Goal: Task Accomplishment & Management: Manage account settings

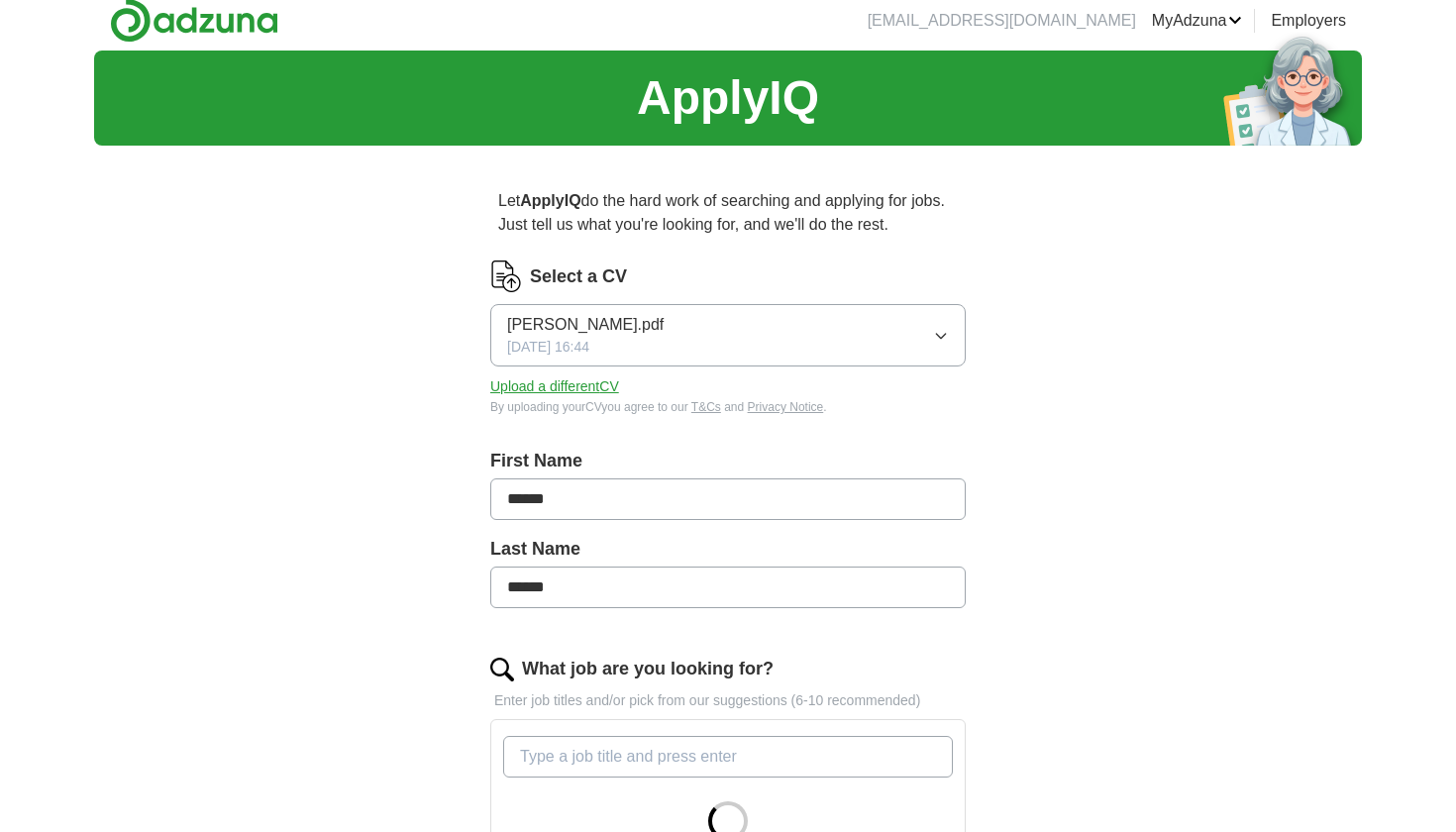
scroll to position [12, 0]
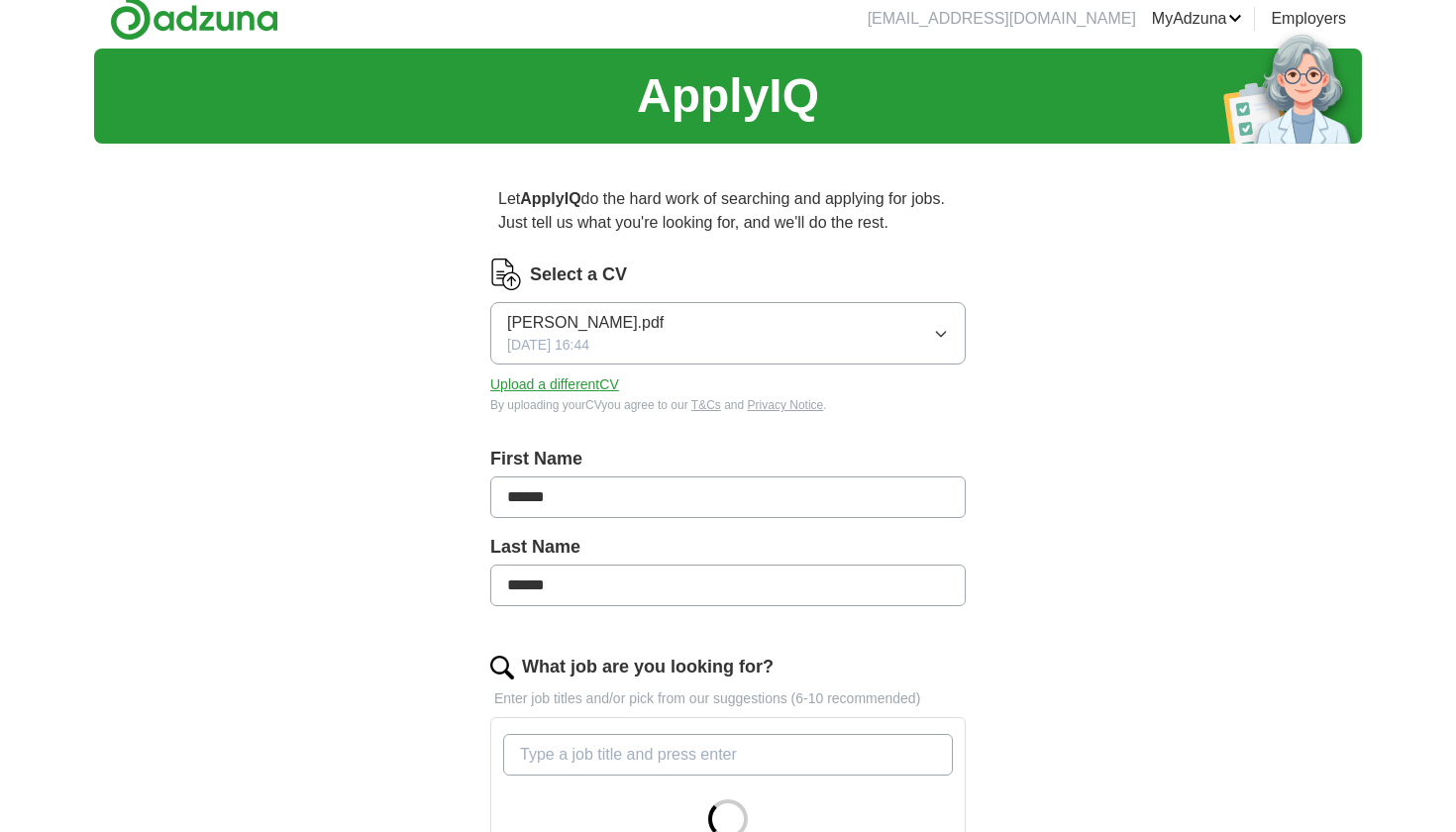
click at [591, 387] on button "Upload a different CV" at bounding box center [554, 384] width 128 height 21
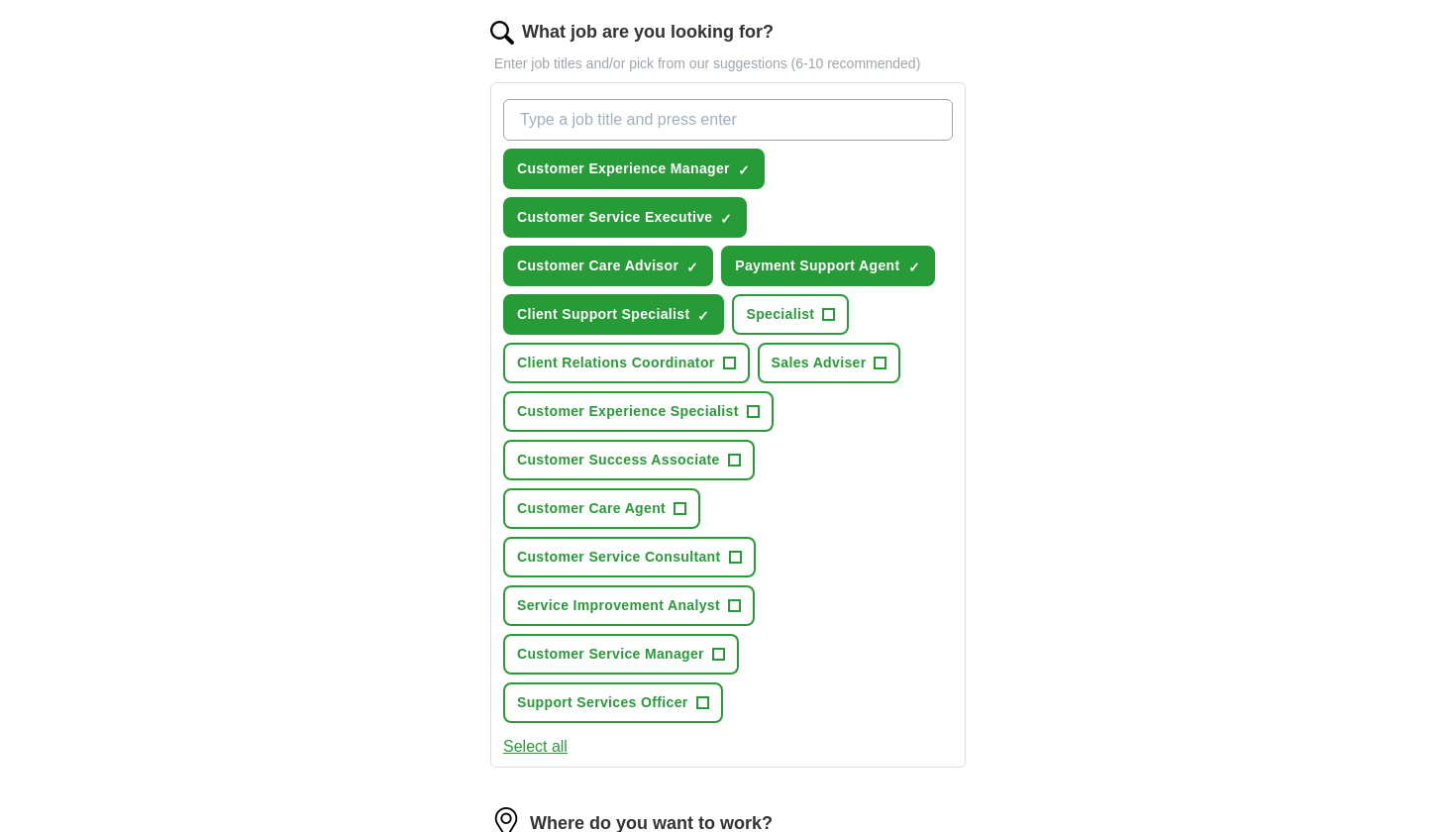
scroll to position [672, 0]
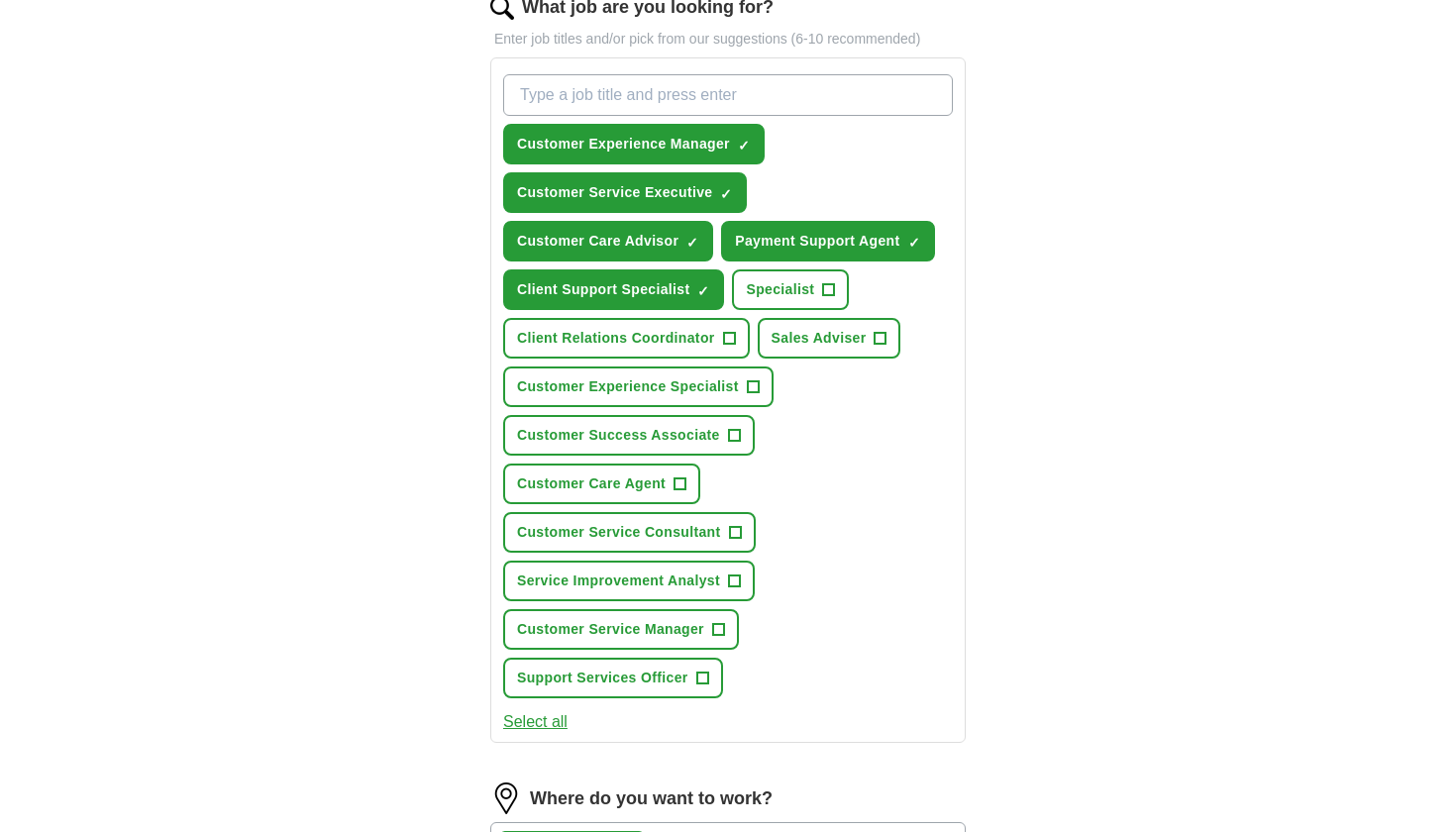
click at [668, 444] on span "Customer Success Associate" at bounding box center [618, 435] width 203 height 21
click at [617, 390] on span "Customer Experience Specialist" at bounding box center [627, 386] width 222 height 21
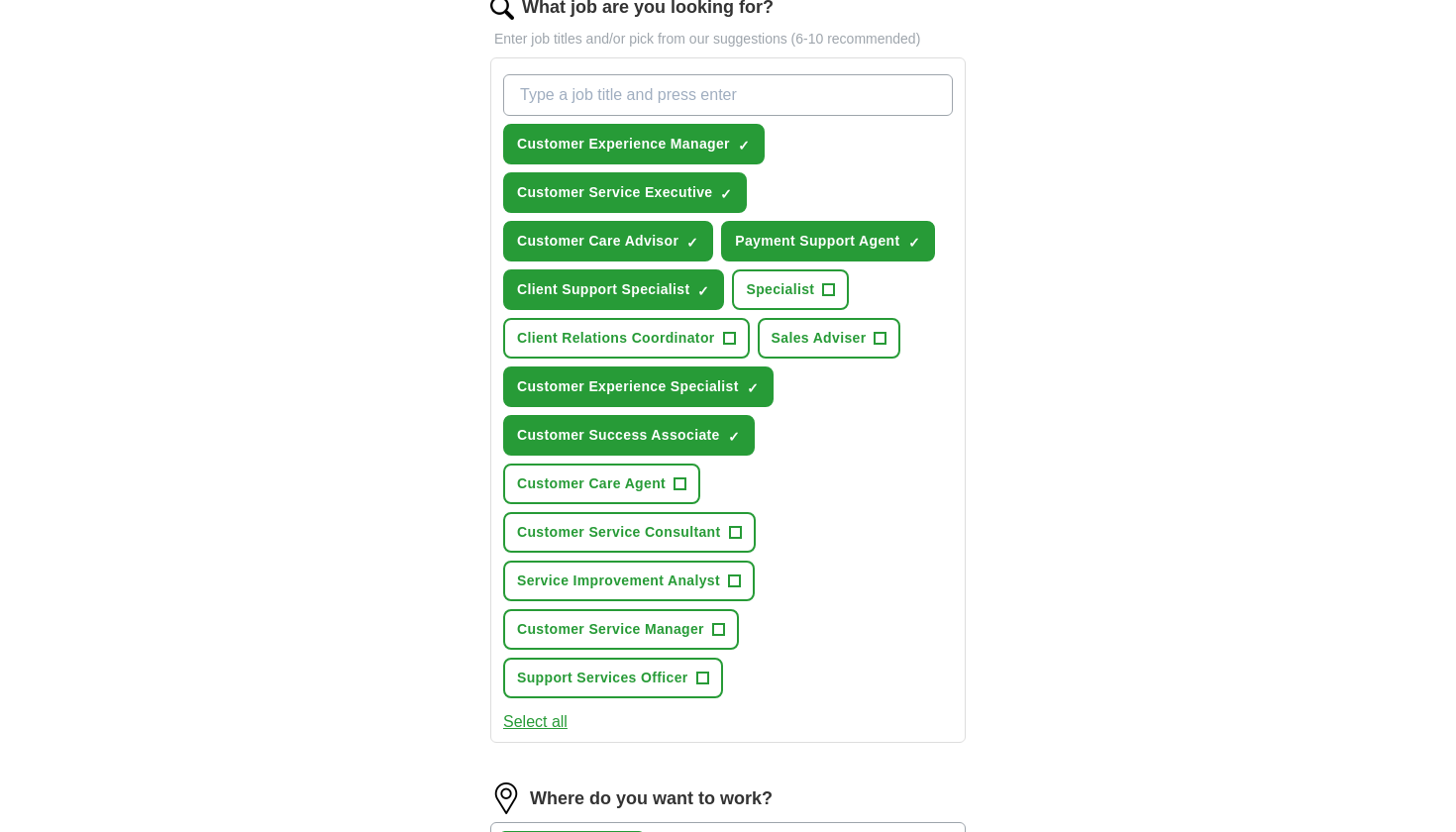
click at [681, 343] on span "Client Relations Coordinator" at bounding box center [615, 337] width 198 height 21
click at [625, 577] on span "Service Improvement Analyst" at bounding box center [618, 580] width 203 height 21
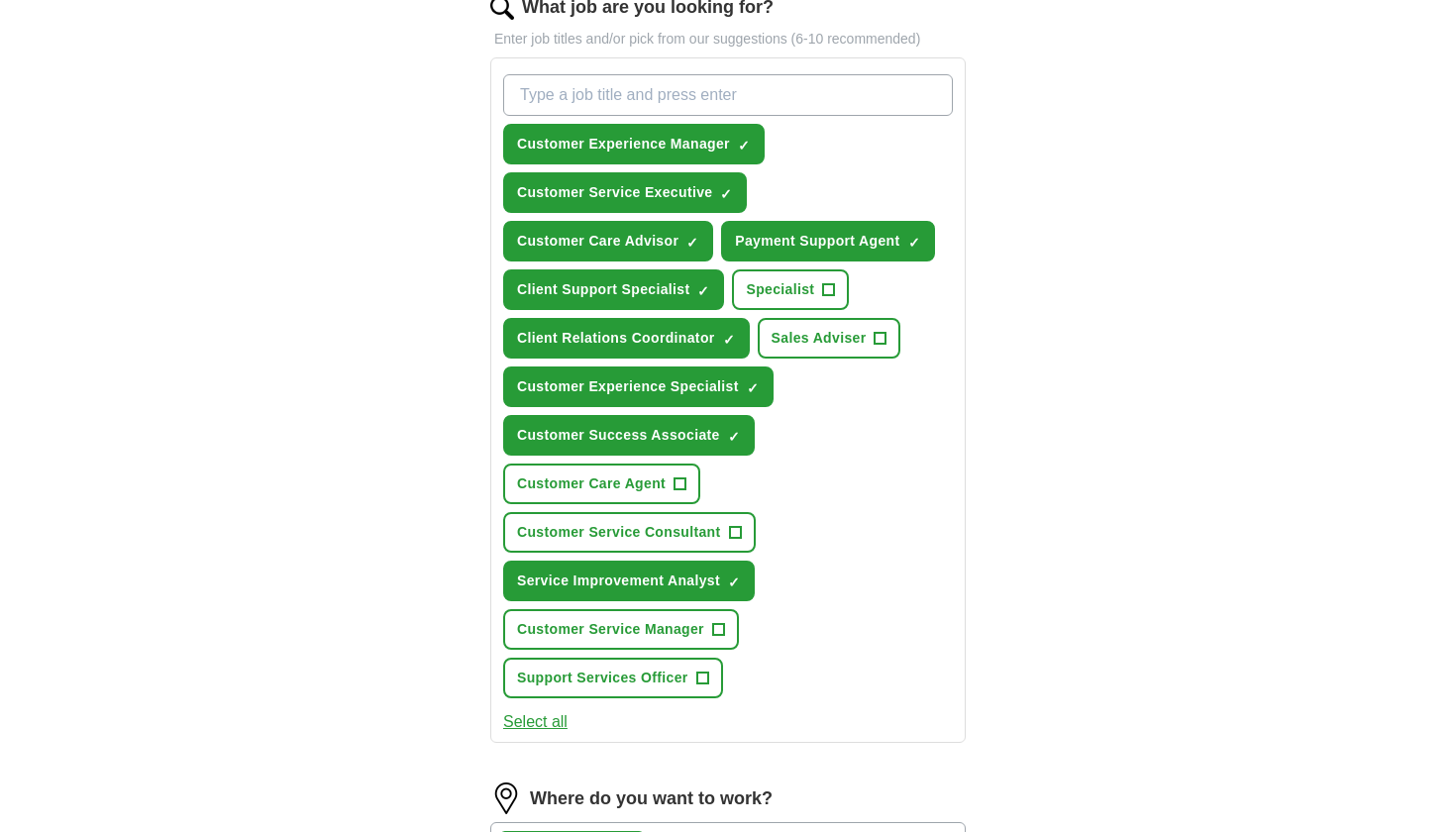
click at [620, 623] on span "Customer Service Manager" at bounding box center [610, 629] width 187 height 21
click at [620, 681] on span "Support Services Officer" at bounding box center [602, 678] width 171 height 21
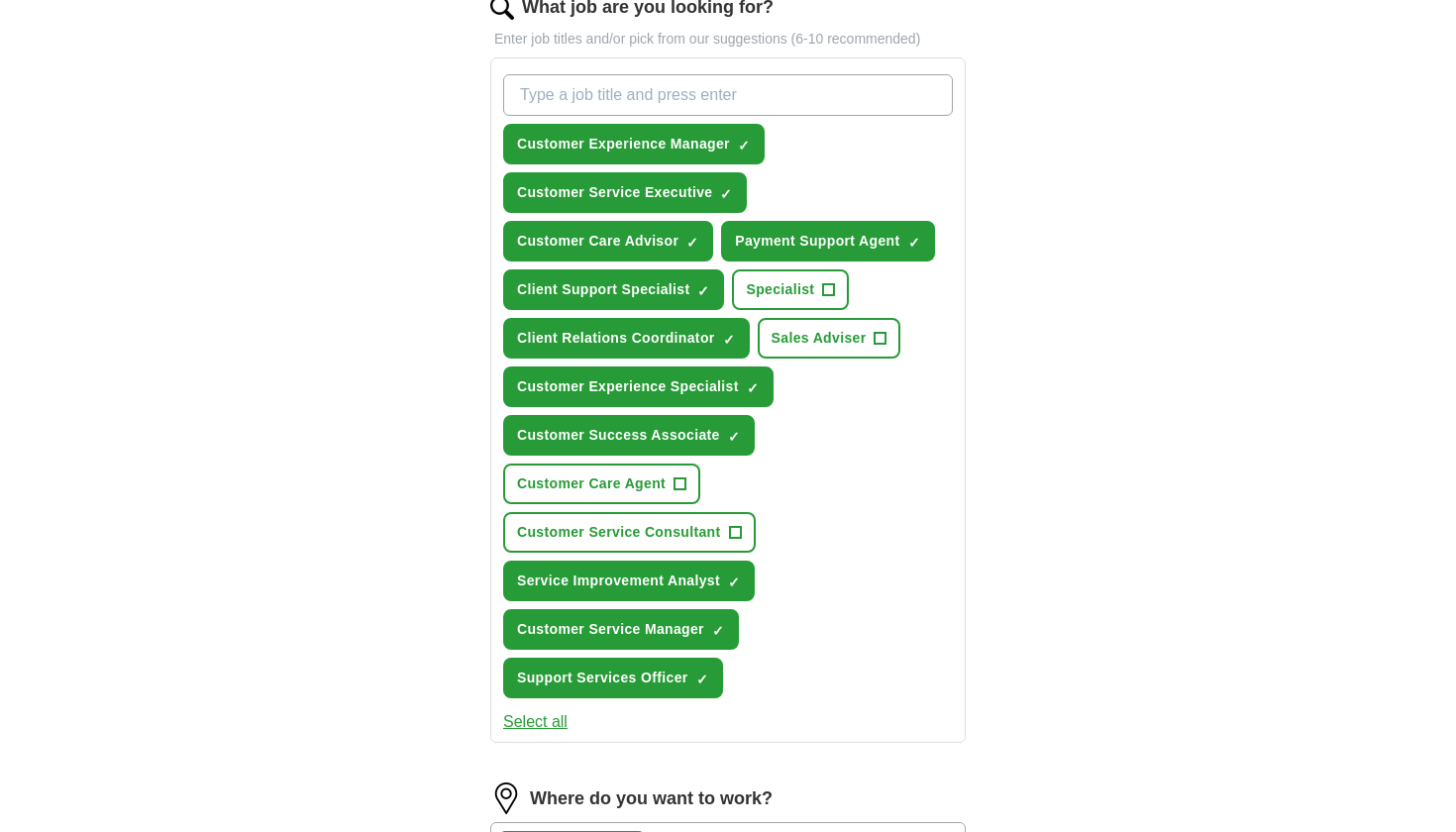
click at [615, 537] on span "Customer Service Consultant" at bounding box center [618, 531] width 204 height 21
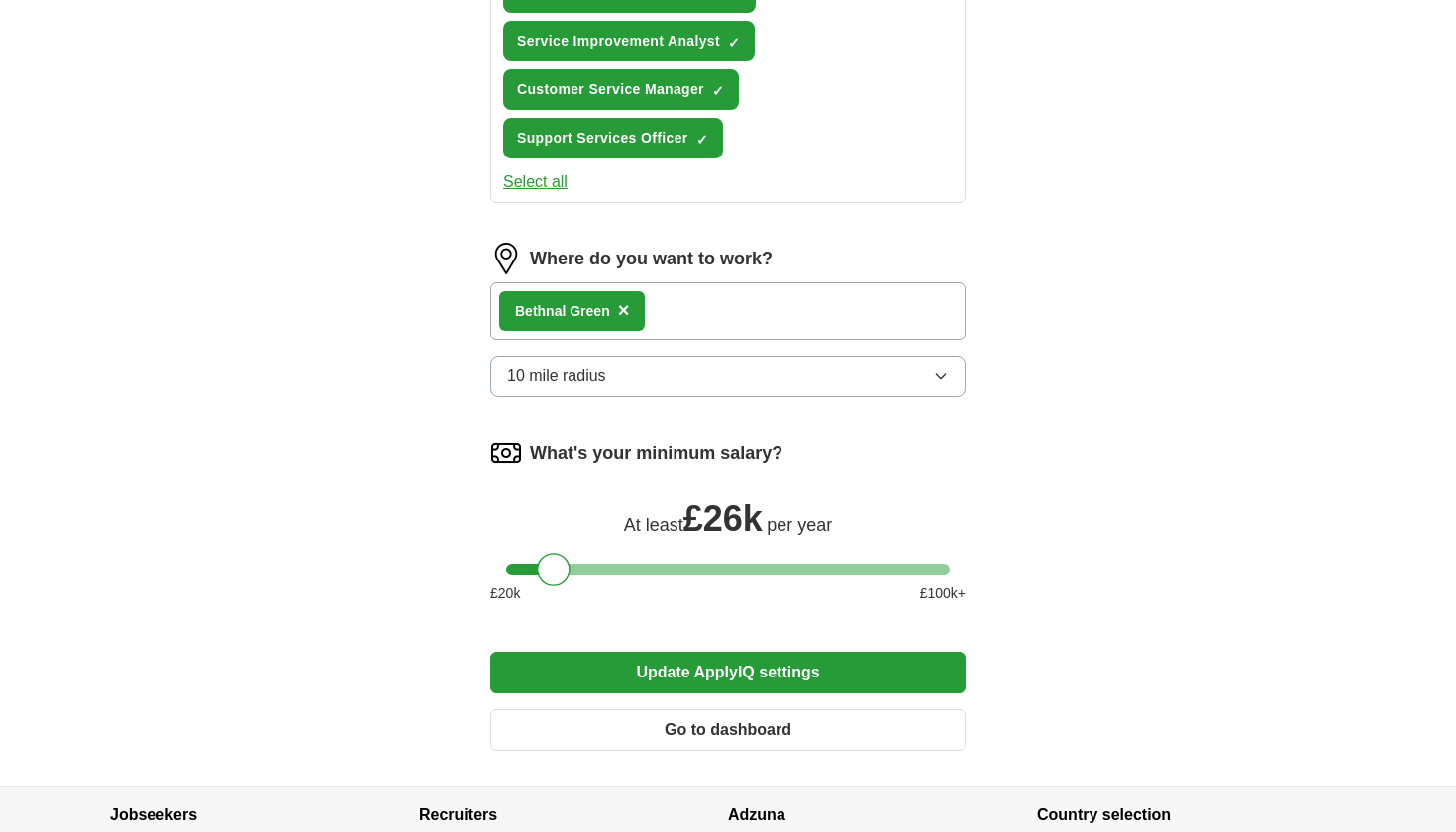
scroll to position [1211, 0]
click at [725, 676] on button "Update ApplyIQ settings" at bounding box center [728, 673] width 476 height 42
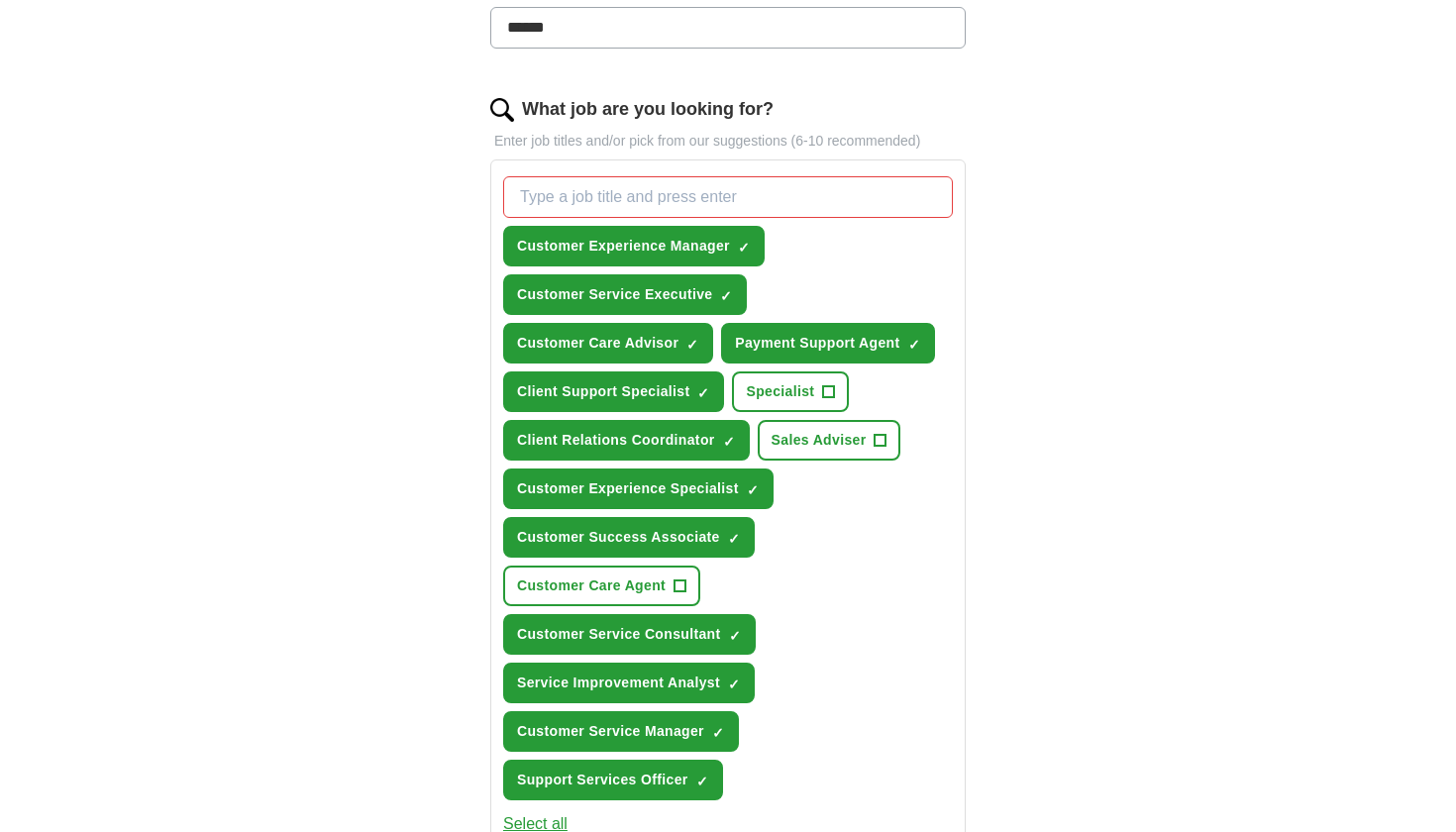
scroll to position [567, 0]
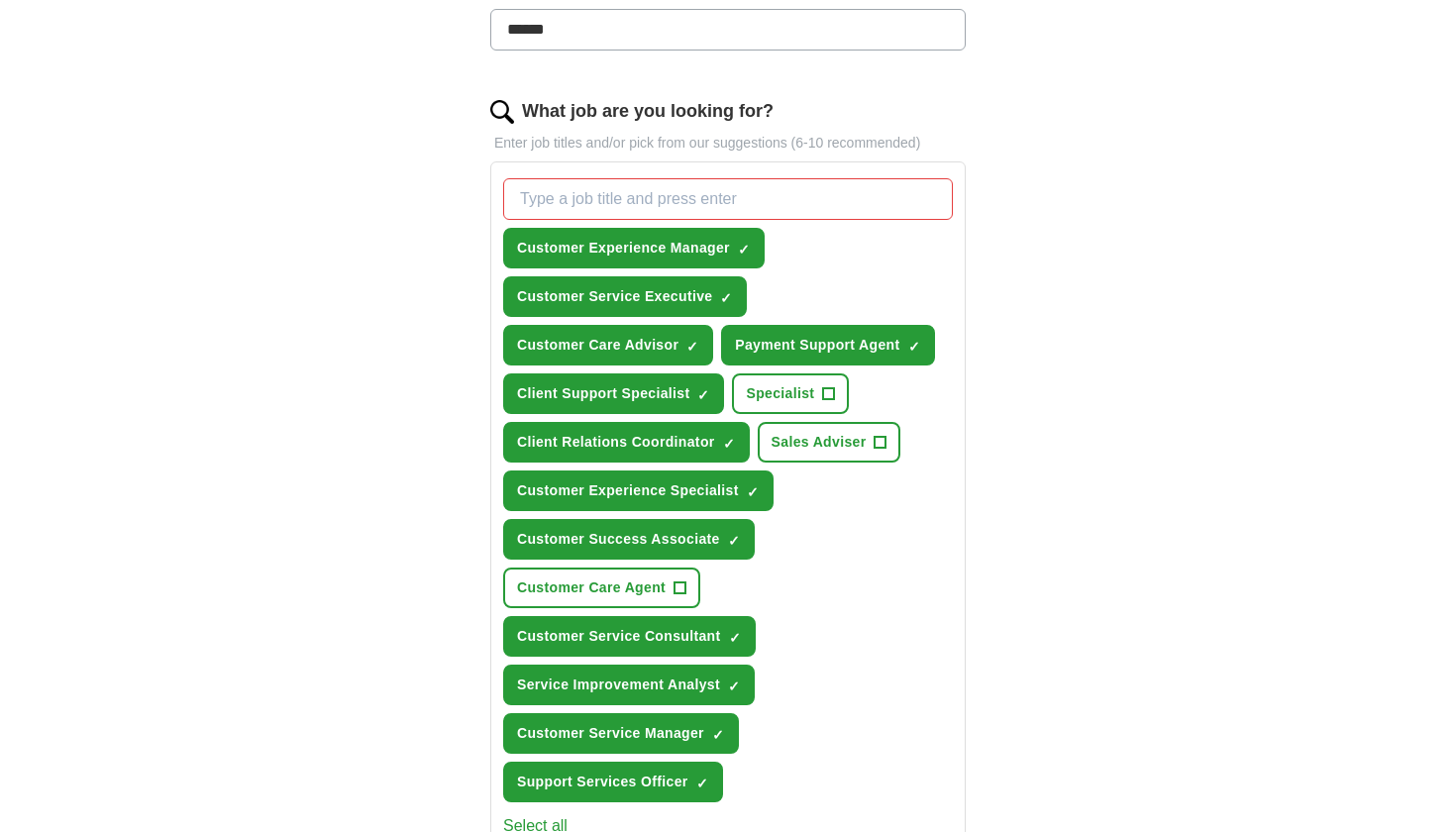
click at [655, 446] on span "Client Relations Coordinator" at bounding box center [615, 442] width 198 height 21
click at [659, 540] on span "Customer Success Associate" at bounding box center [618, 538] width 203 height 21
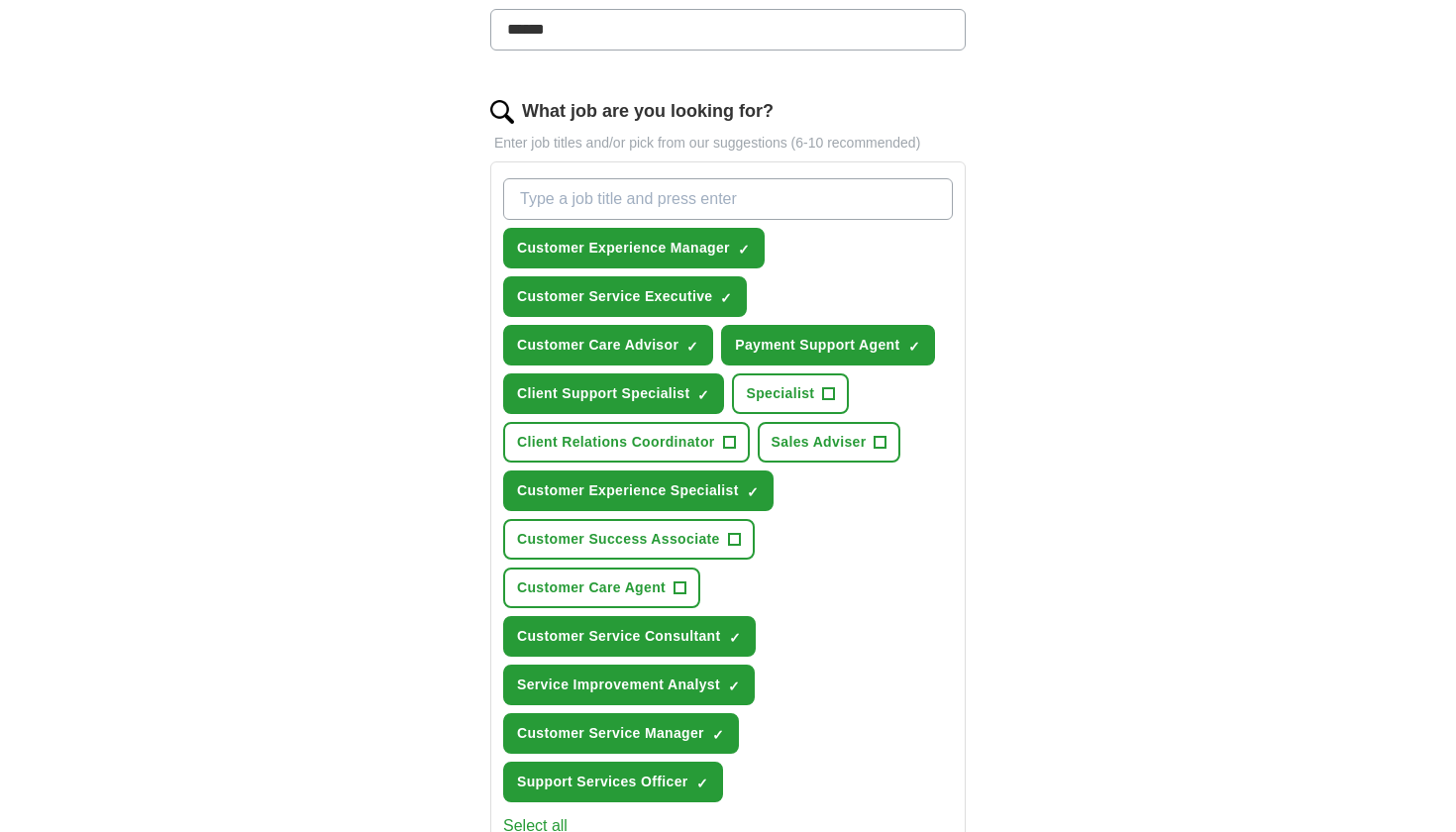
click at [658, 637] on span "Customer Service Consultant" at bounding box center [618, 636] width 204 height 21
click at [649, 687] on span "Service Improvement Analyst" at bounding box center [618, 685] width 203 height 21
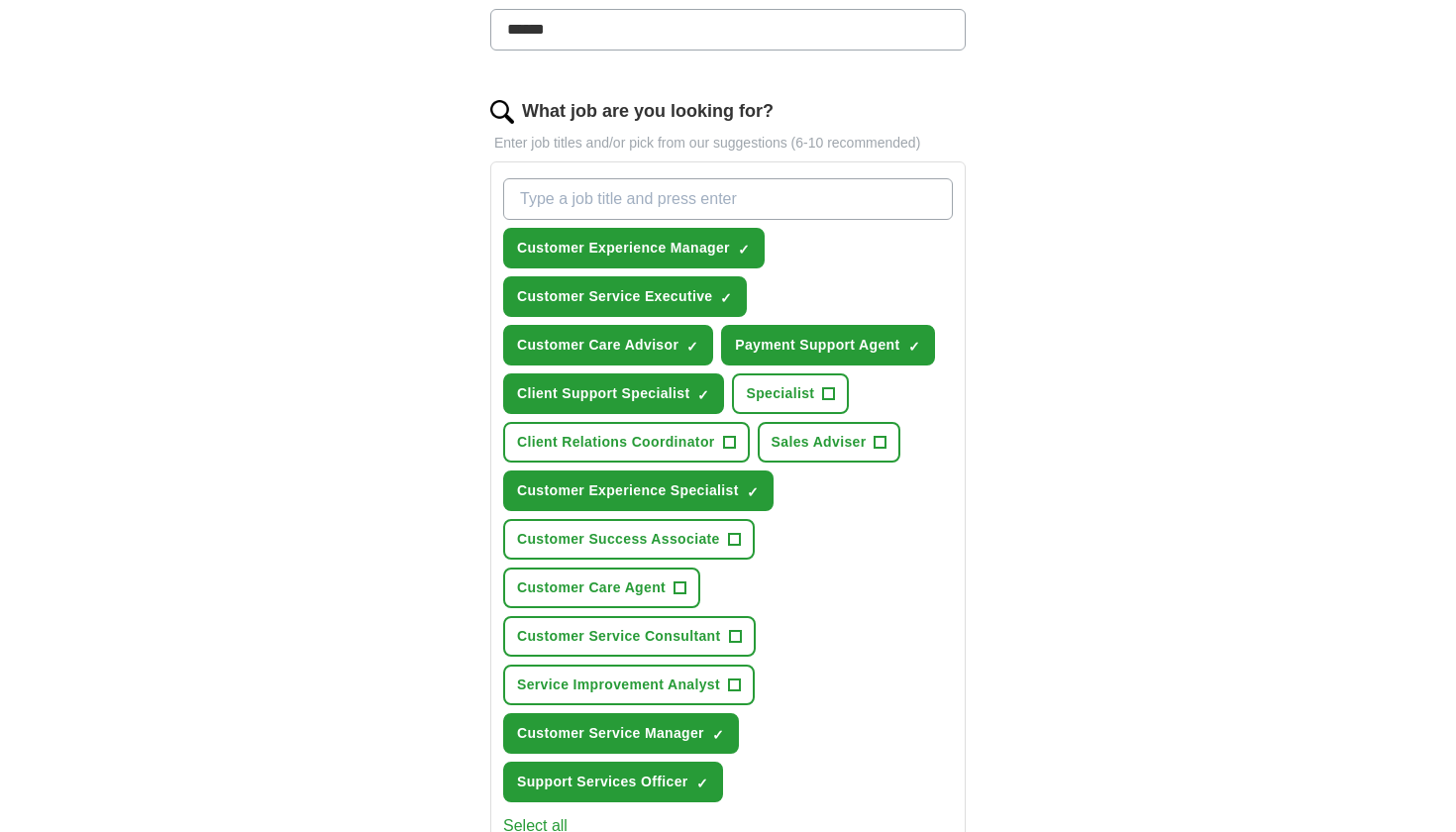
click at [646, 728] on span "Customer Service Manager" at bounding box center [610, 732] width 187 height 21
click at [637, 788] on span "Support Services Officer" at bounding box center [602, 781] width 171 height 21
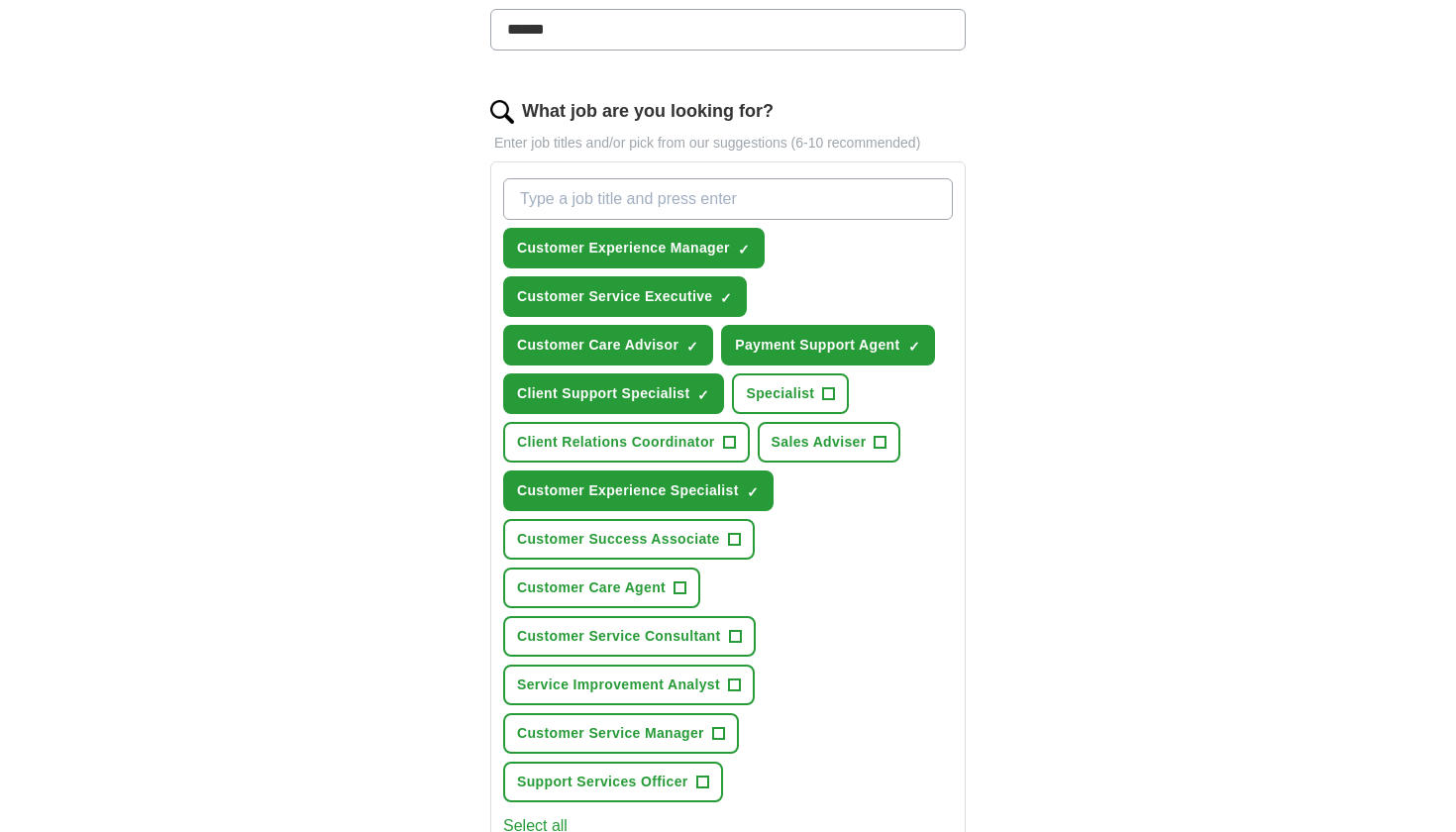
click at [627, 769] on button "Support Services Officer +" at bounding box center [612, 781] width 220 height 41
click at [642, 730] on span "Customer Service Manager" at bounding box center [610, 732] width 187 height 21
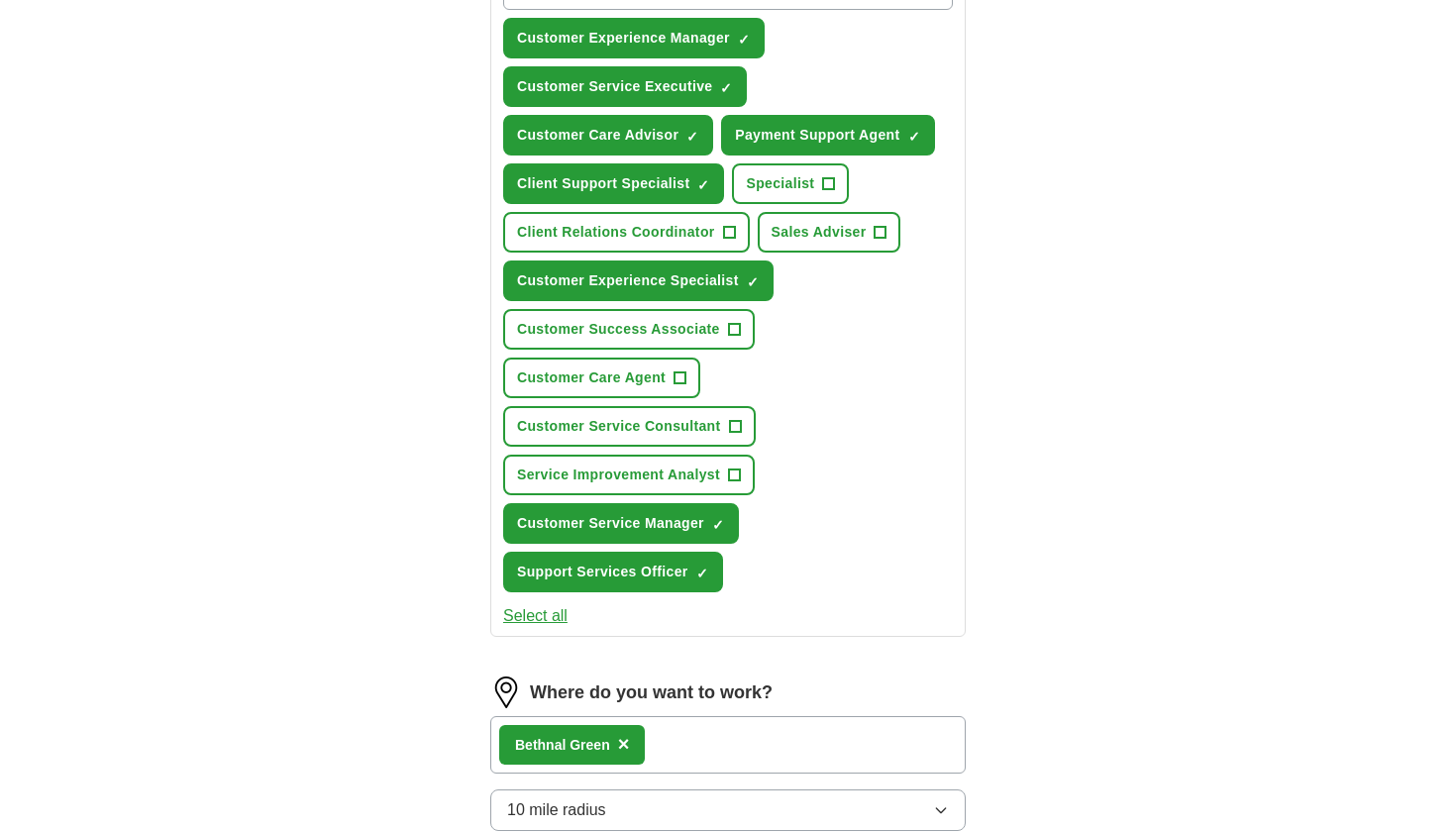
scroll to position [424, 0]
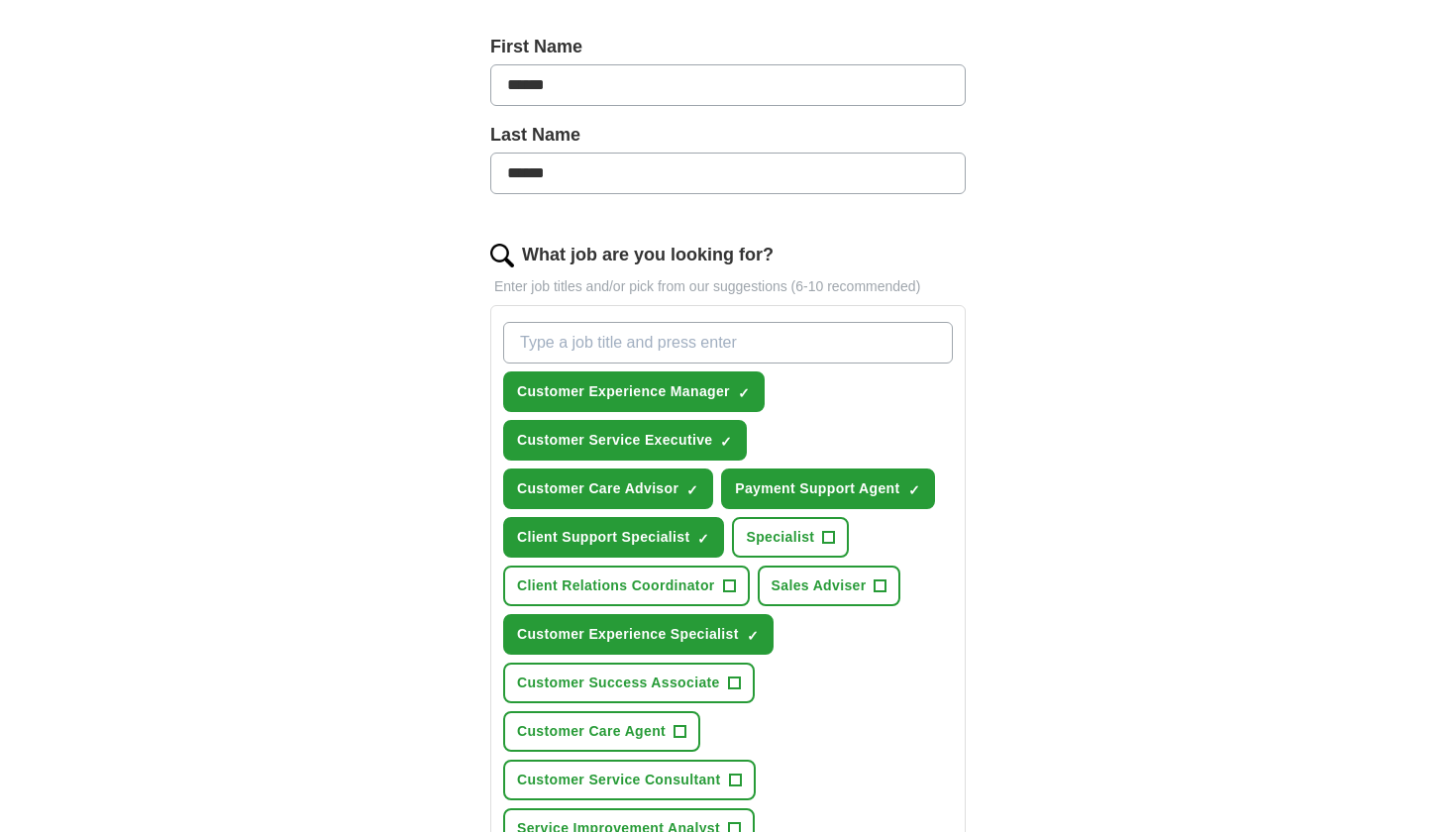
click at [670, 728] on button "Customer Care Agent +" at bounding box center [601, 730] width 197 height 41
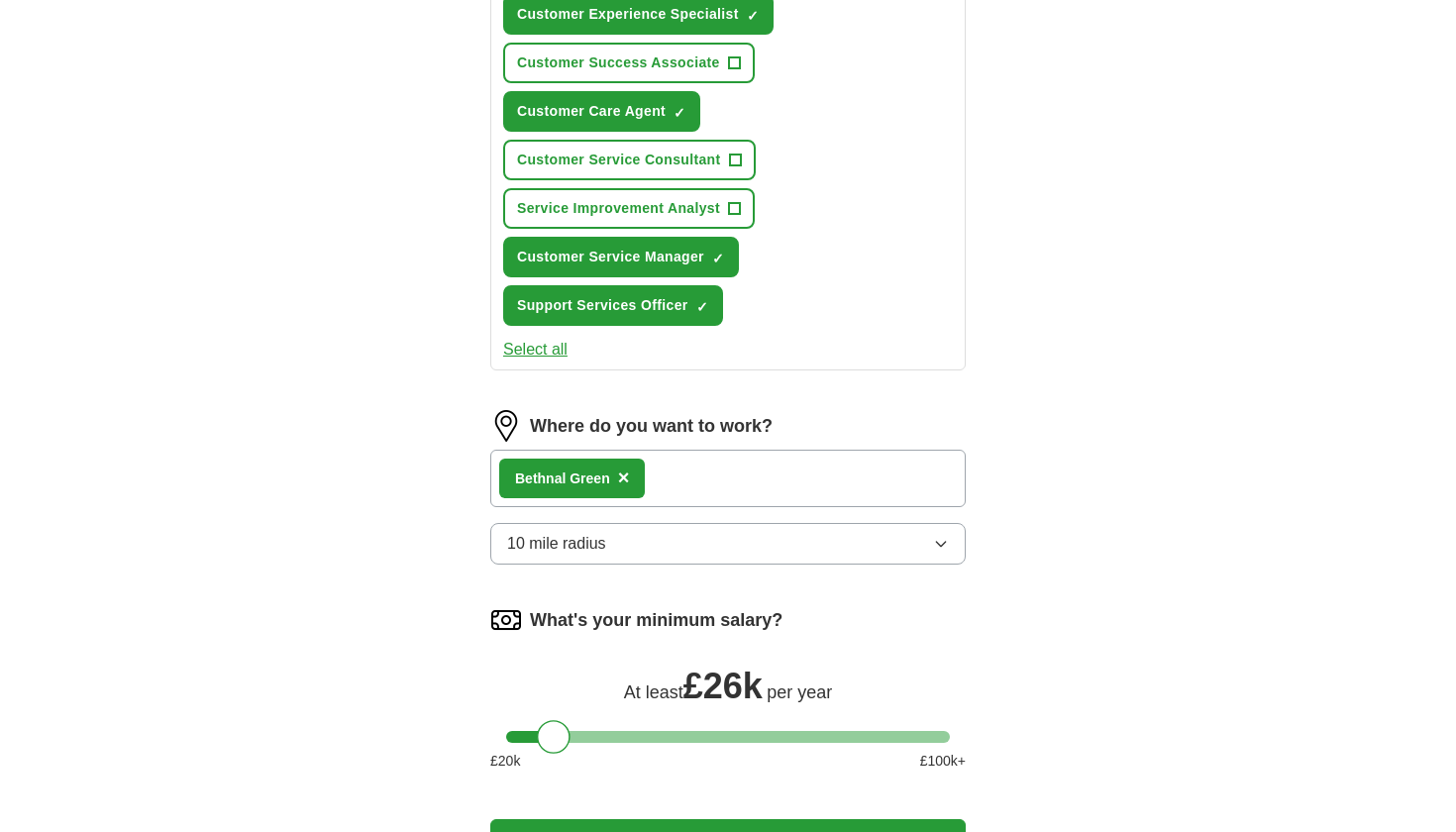
scroll to position [1267, 0]
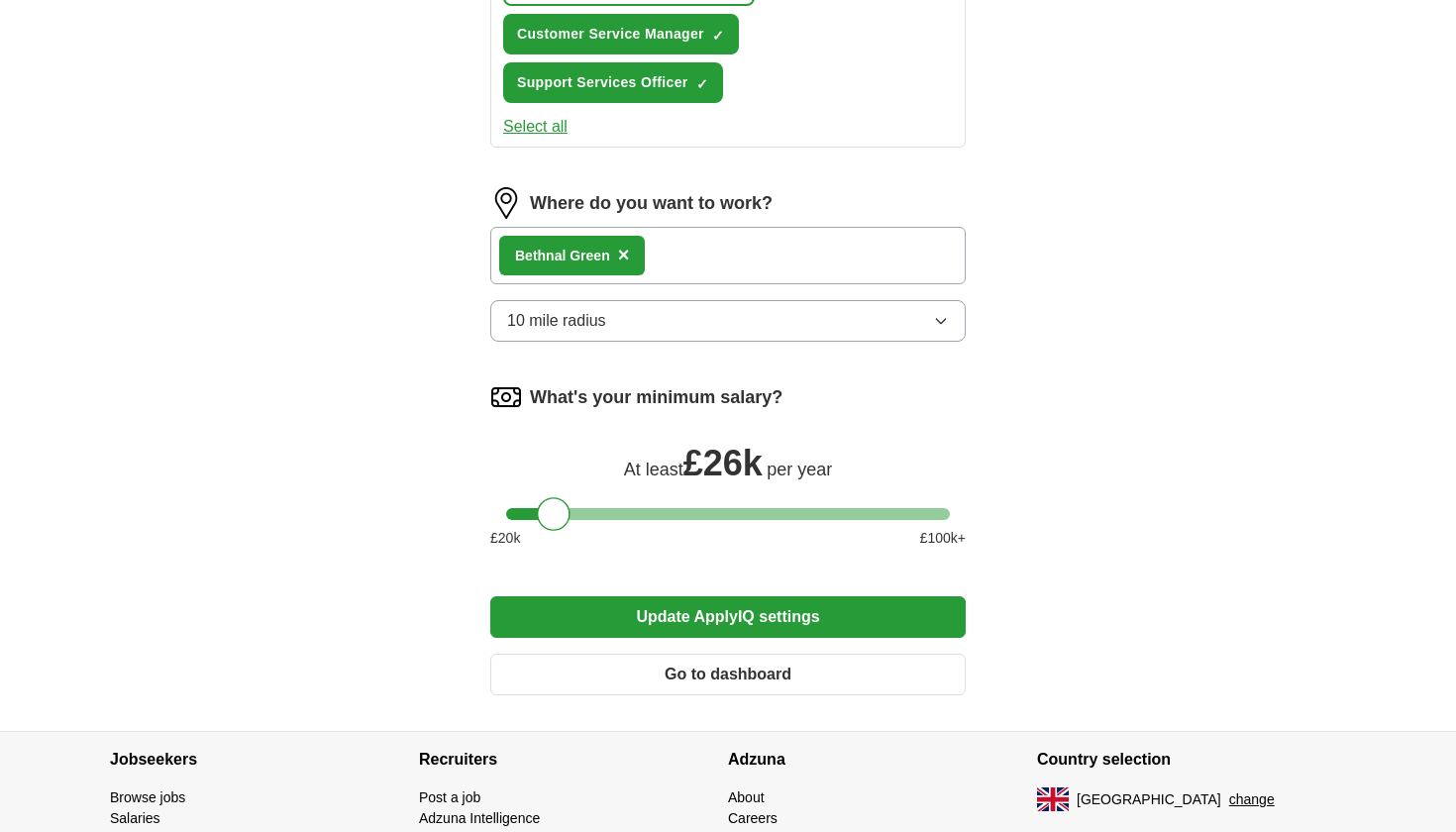
click at [817, 619] on button "Update ApplyIQ settings" at bounding box center [728, 617] width 476 height 42
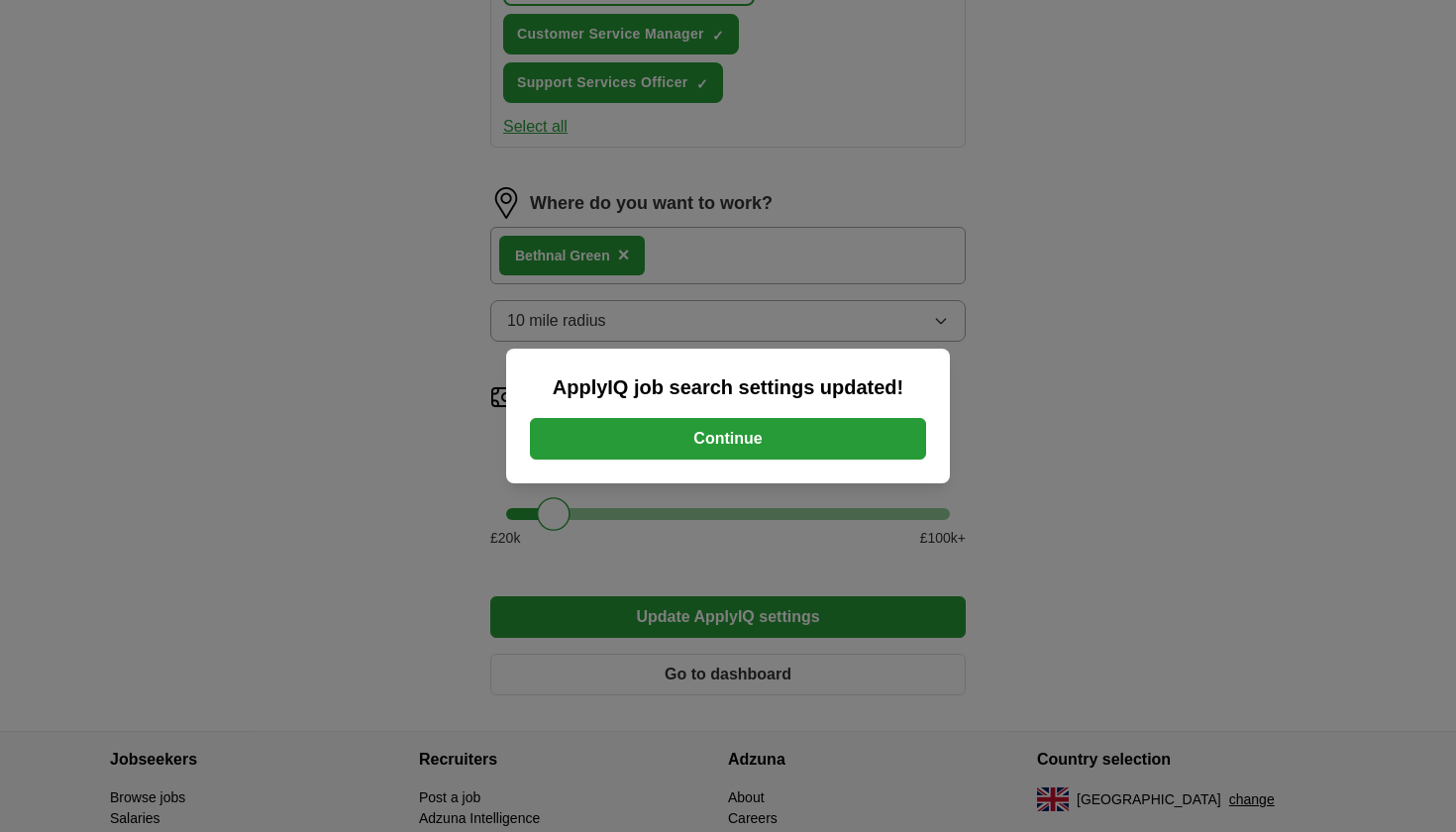
click at [743, 442] on button "Continue" at bounding box center [728, 439] width 396 height 42
